Goal: Information Seeking & Learning: Learn about a topic

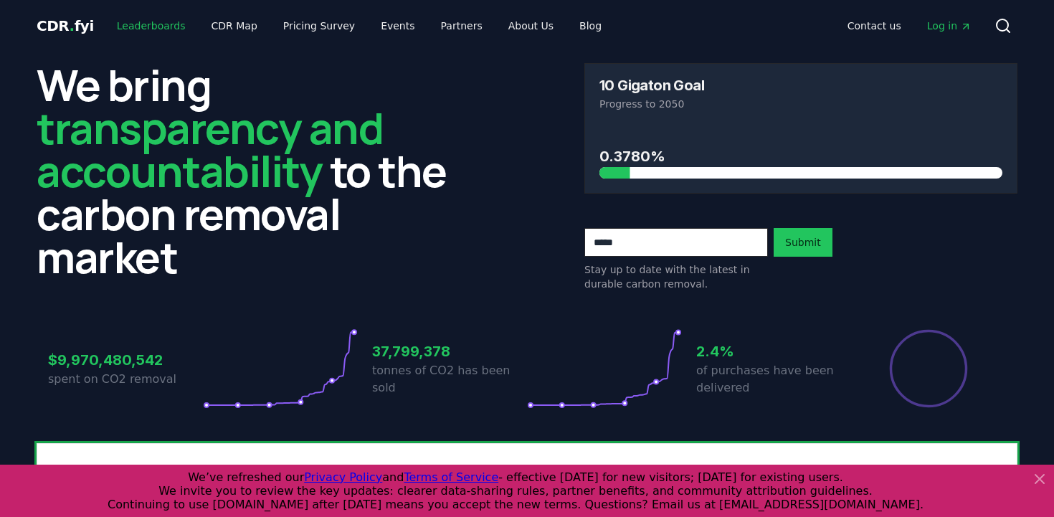
click at [155, 27] on link "Leaderboards" at bounding box center [151, 26] width 92 height 26
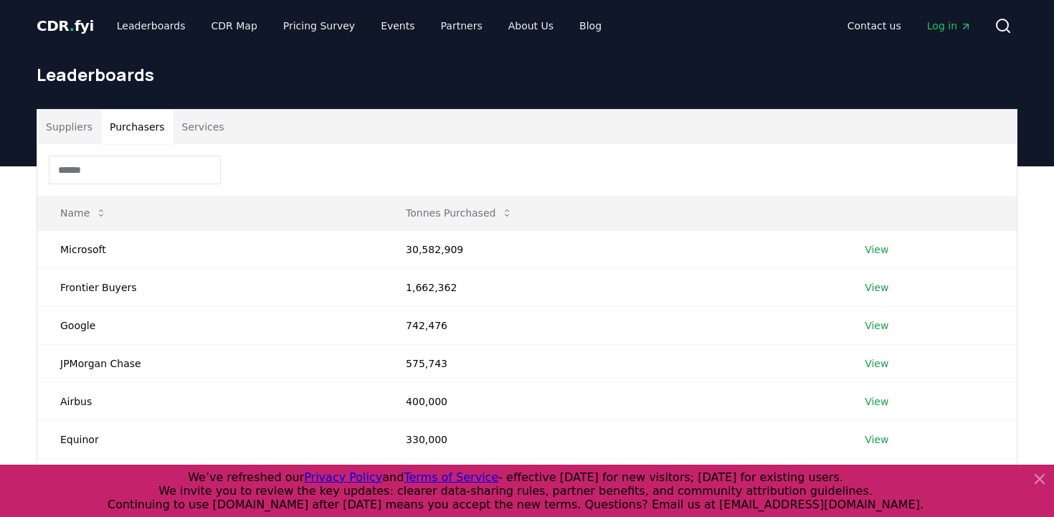
click at [135, 122] on button "Purchasers" at bounding box center [137, 127] width 72 height 34
click at [134, 165] on input at bounding box center [135, 170] width 172 height 29
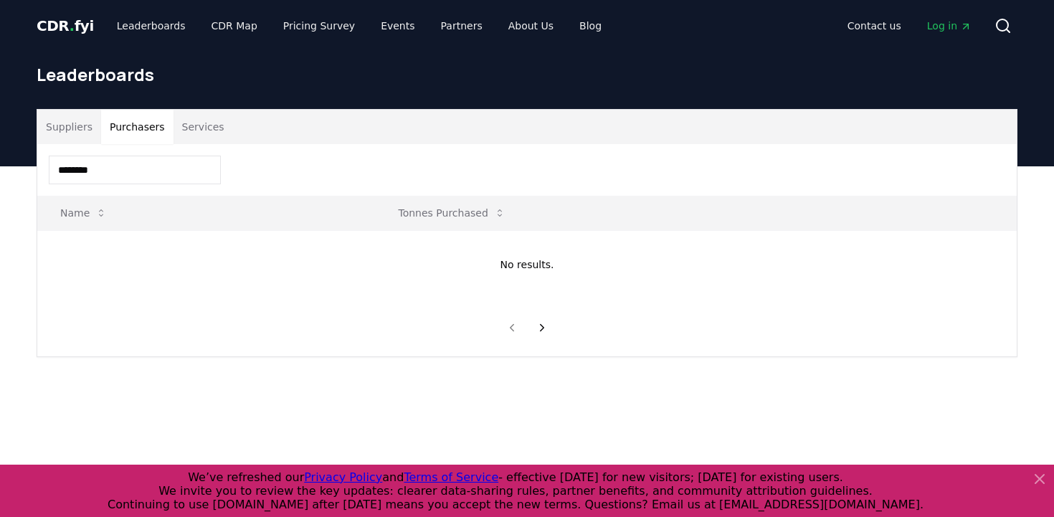
type input "*********"
drag, startPoint x: 113, startPoint y: 172, endPoint x: 29, endPoint y: 167, distance: 83.3
click at [29, 167] on div "Suppliers Purchasers Services ********* Name Tonnes Purchased No results." at bounding box center [527, 233] width 1004 height 248
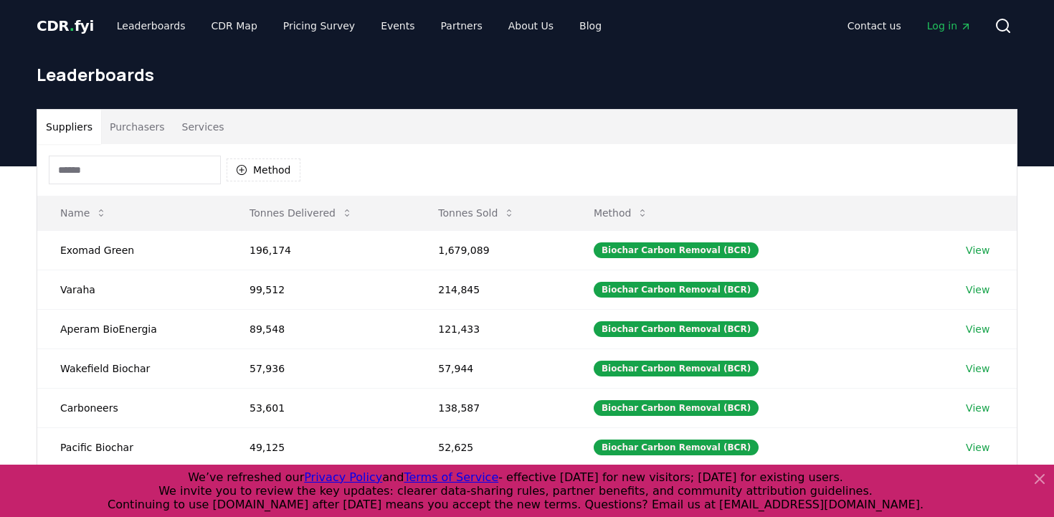
click at [72, 129] on button "Suppliers" at bounding box center [69, 127] width 64 height 34
click at [134, 130] on button "Purchasers" at bounding box center [137, 127] width 72 height 34
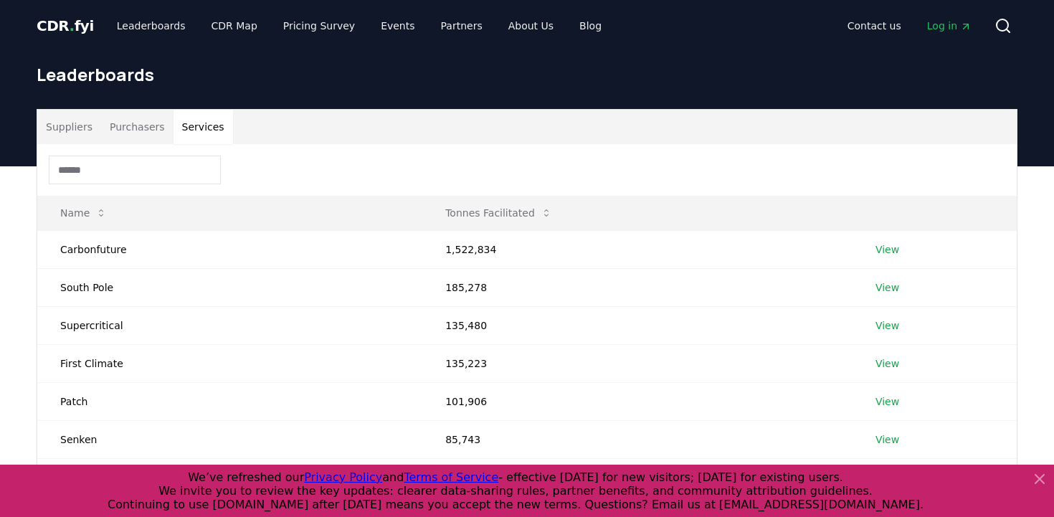
click at [191, 132] on button "Services" at bounding box center [204, 127] width 60 height 34
click at [886, 285] on link "View" at bounding box center [887, 287] width 24 height 14
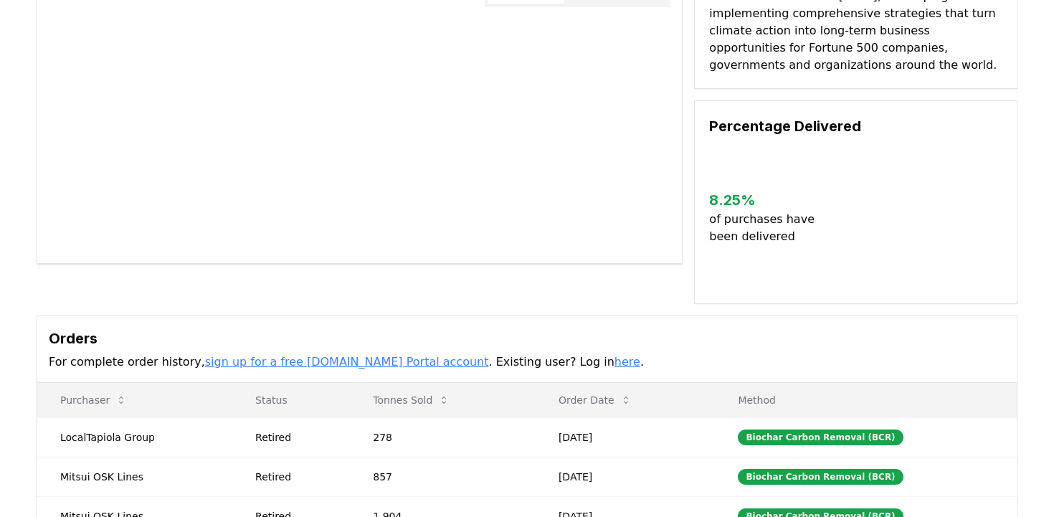
scroll to position [146, 0]
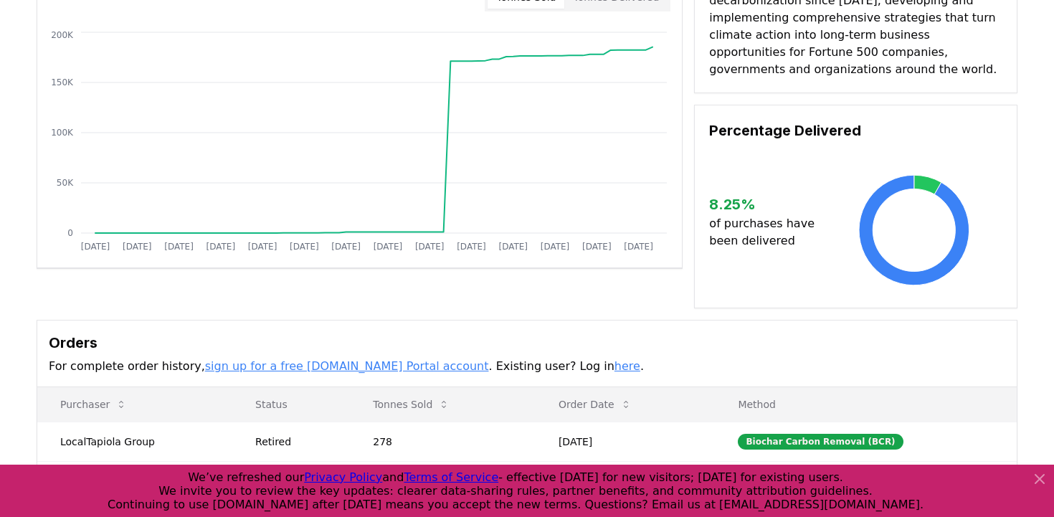
click at [614, 365] on link "here" at bounding box center [627, 366] width 26 height 14
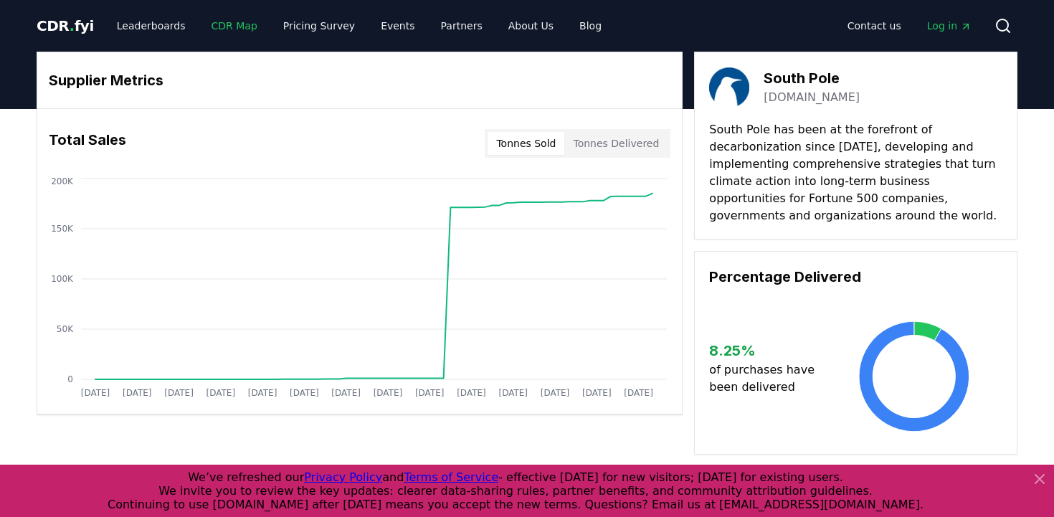
click at [212, 24] on link "CDR Map" at bounding box center [234, 26] width 69 height 26
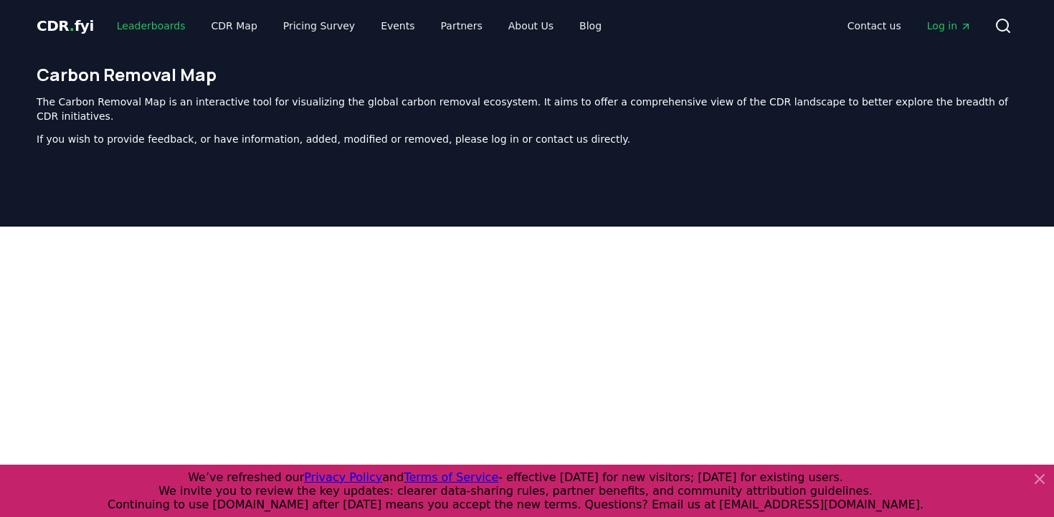
click at [142, 32] on link "Leaderboards" at bounding box center [151, 26] width 92 height 26
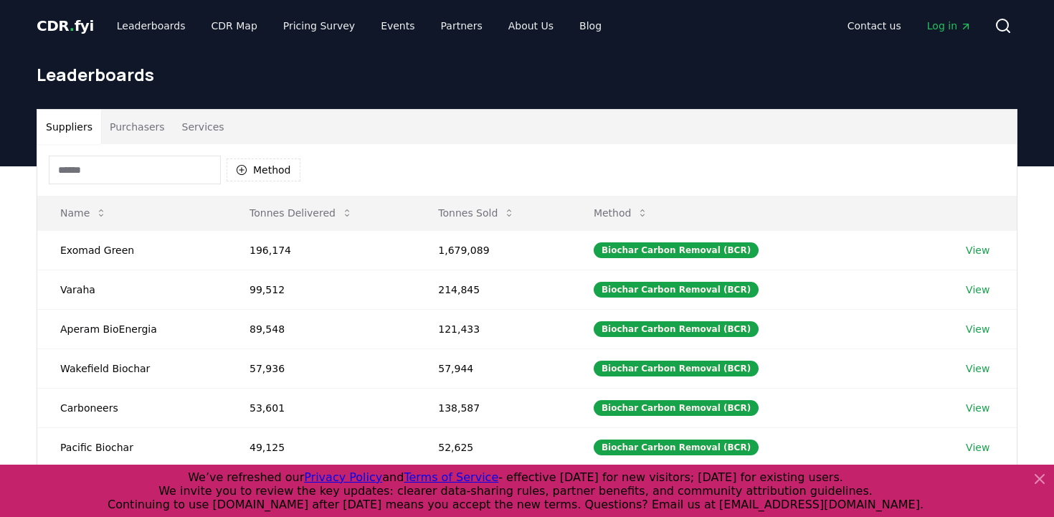
click at [191, 125] on button "Services" at bounding box center [204, 127] width 60 height 34
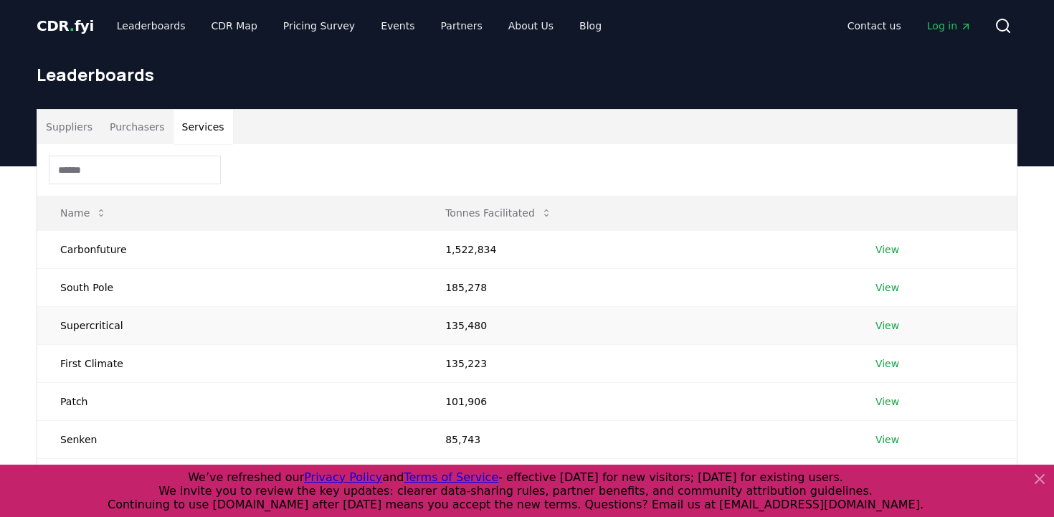
click at [880, 326] on link "View" at bounding box center [887, 325] width 24 height 14
